Goal: Task Accomplishment & Management: Manage account settings

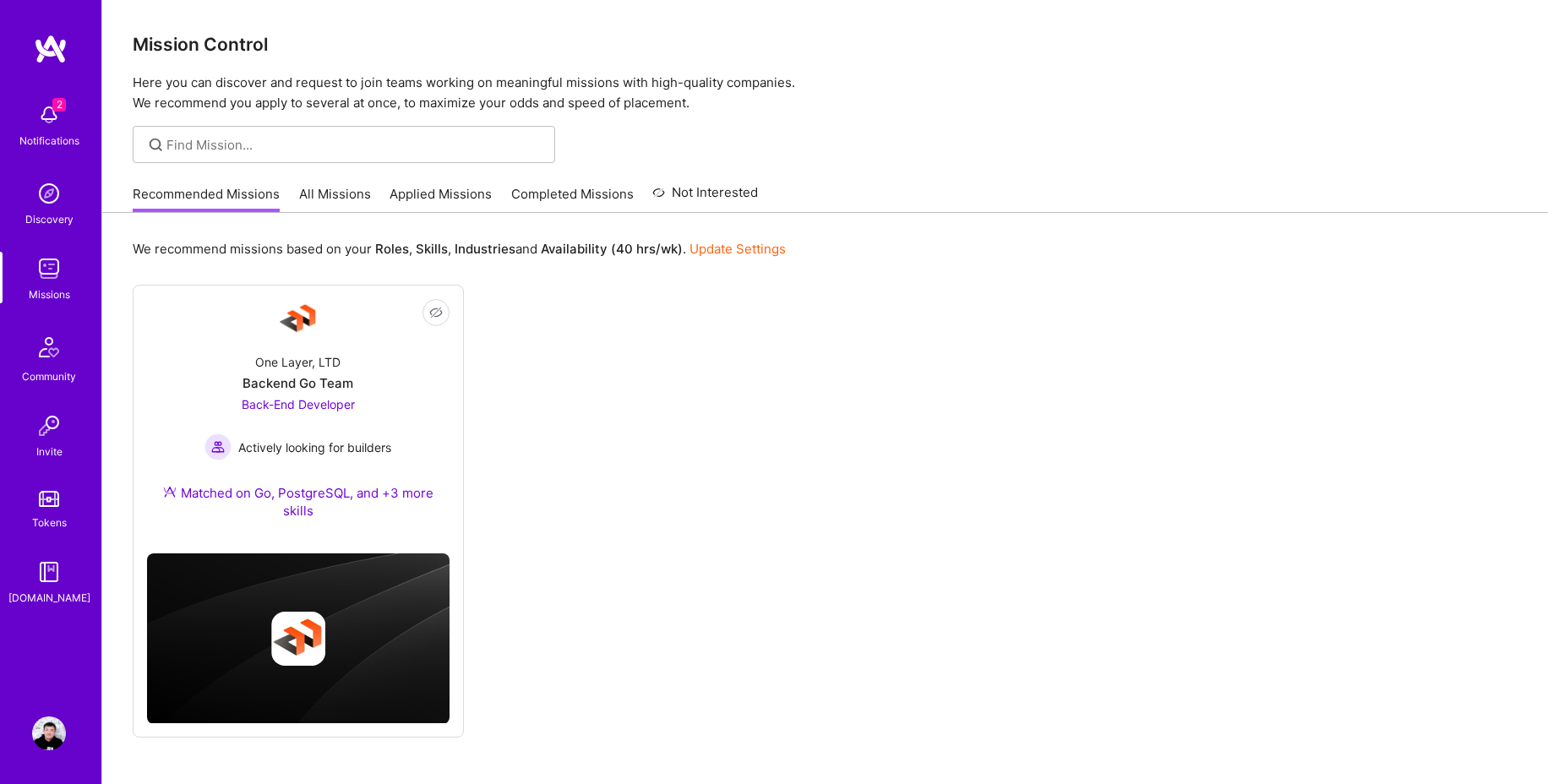
click at [51, 120] on div "2 Notifications Discovery Missions Community Invite Tokens [DOMAIN_NAME]" at bounding box center [50, 351] width 102 height 512
click at [56, 57] on img at bounding box center [50, 48] width 34 height 30
click at [48, 292] on div "Missions" at bounding box center [49, 294] width 42 height 17
click at [669, 274] on div "We recommend missions based on your Roles , Skills , Industries and Availabilit…" at bounding box center [826, 526] width 1446 height 627
click at [669, 319] on div "Not Interested One Layer, LTD Backend Go Team Back-End Developer Actively looki…" at bounding box center [825, 511] width 1386 height 453
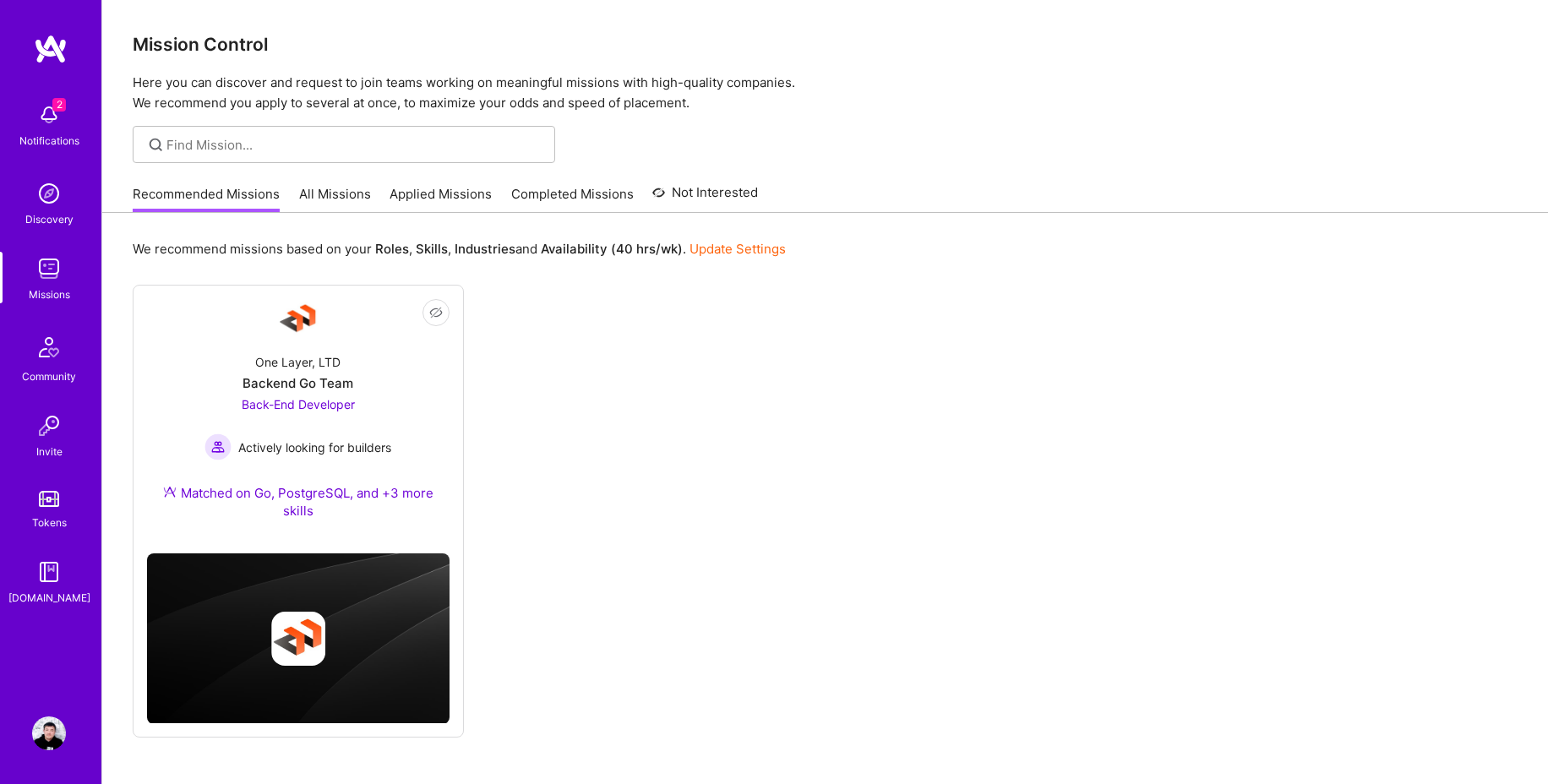
click at [685, 367] on div "Not Interested One Layer, LTD Backend Go Team Back-End Developer Actively looki…" at bounding box center [825, 511] width 1386 height 453
click at [843, 246] on div "We recommend missions based on your Roles , Skills , Industries and Availabilit…" at bounding box center [825, 248] width 1386 height 31
